Goal: Navigation & Orientation: Find specific page/section

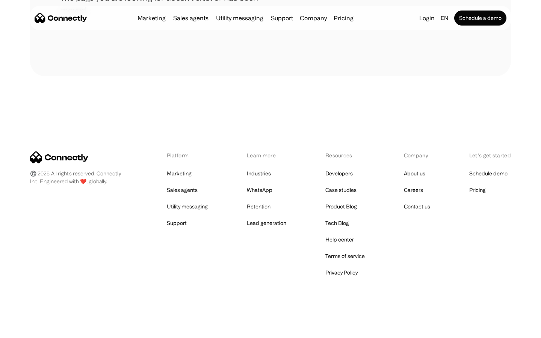
scroll to position [137, 0]
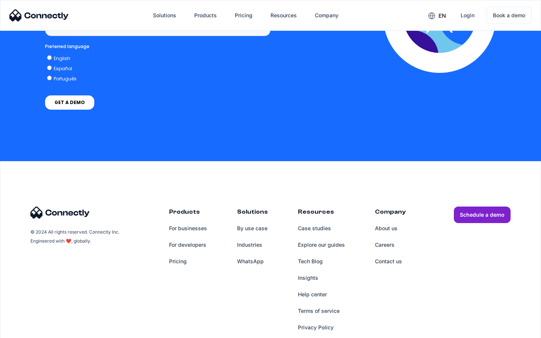
scroll to position [563, 0]
